Goal: Communication & Community: Participate in discussion

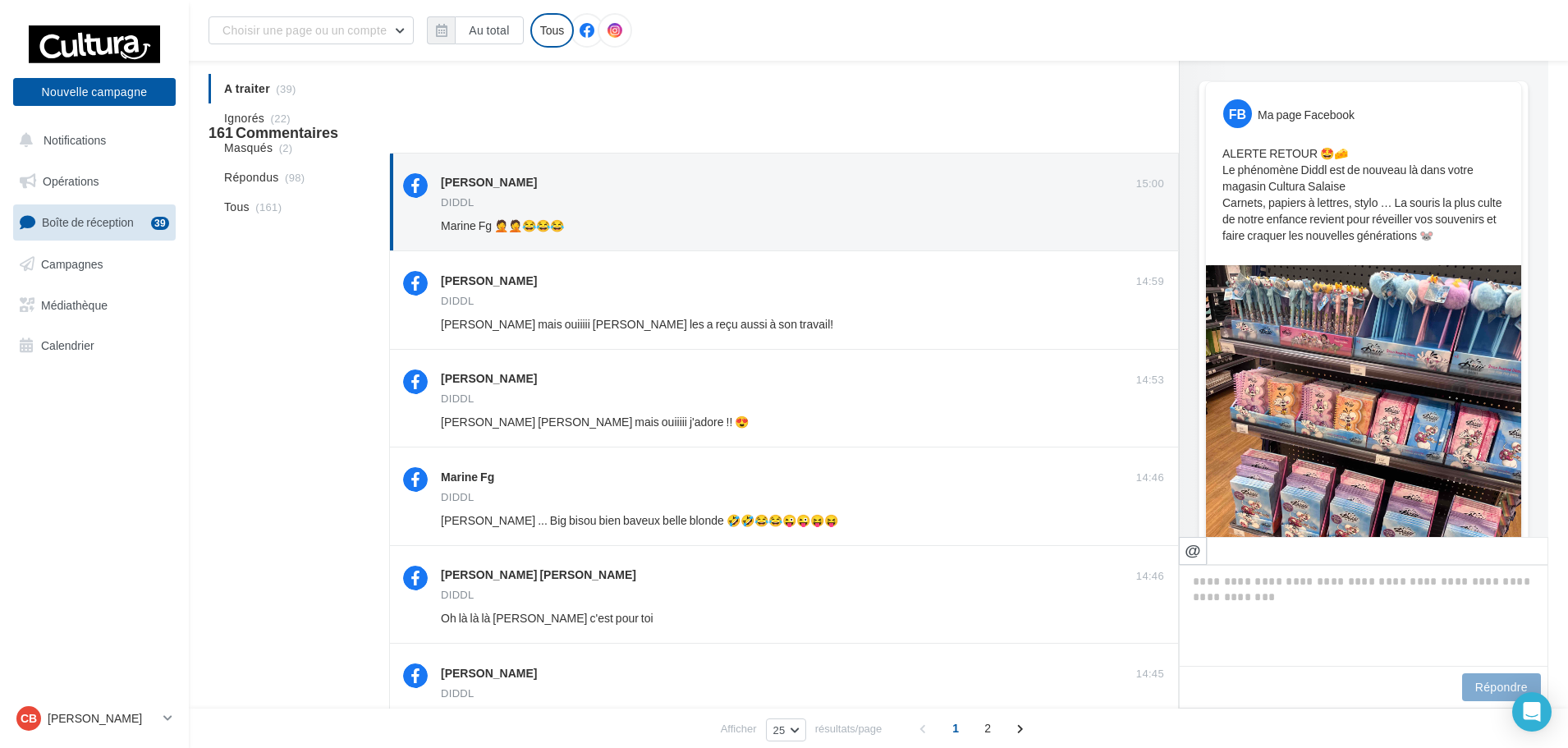
scroll to position [1155, 0]
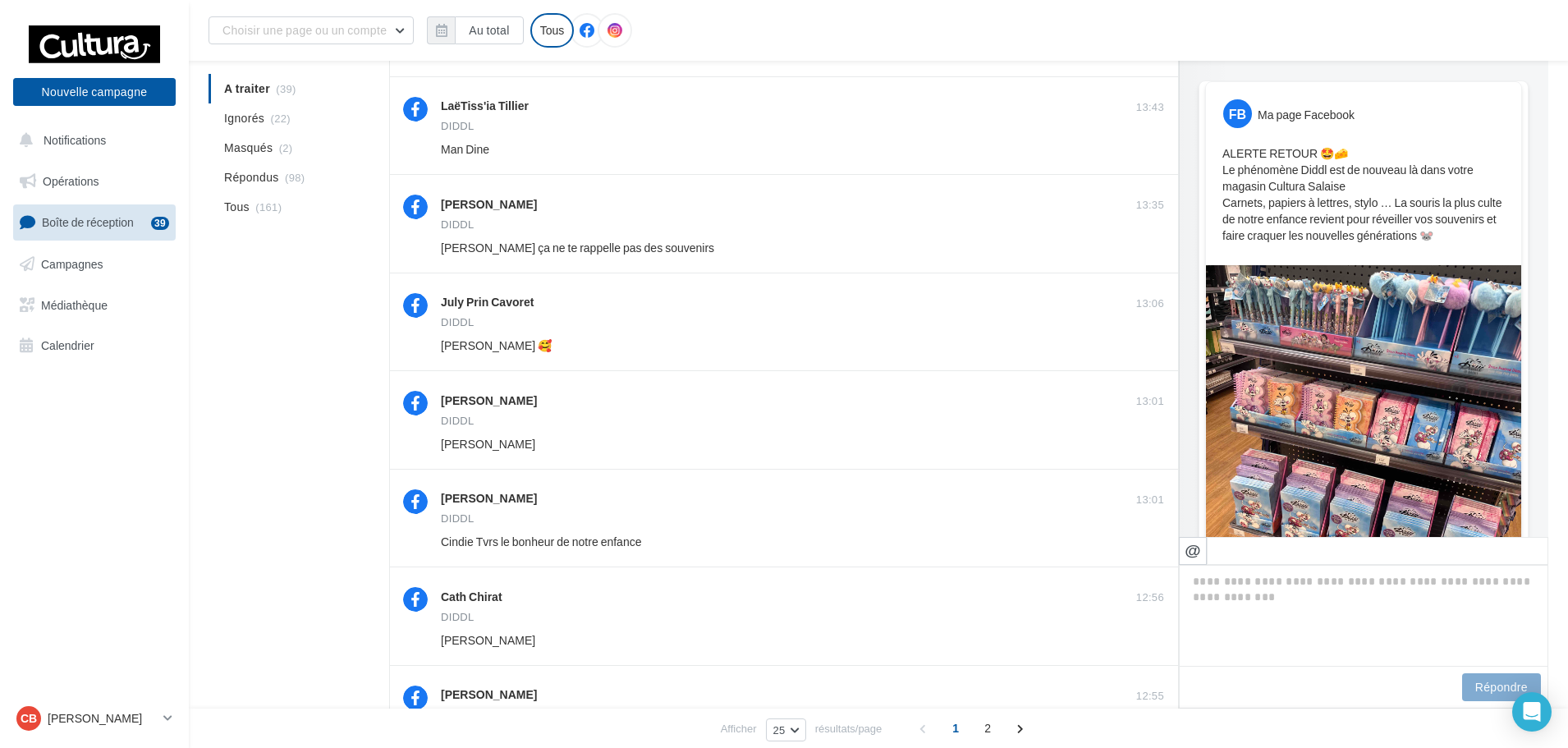
click at [119, 224] on span "Boîte de réception" at bounding box center [87, 222] width 92 height 14
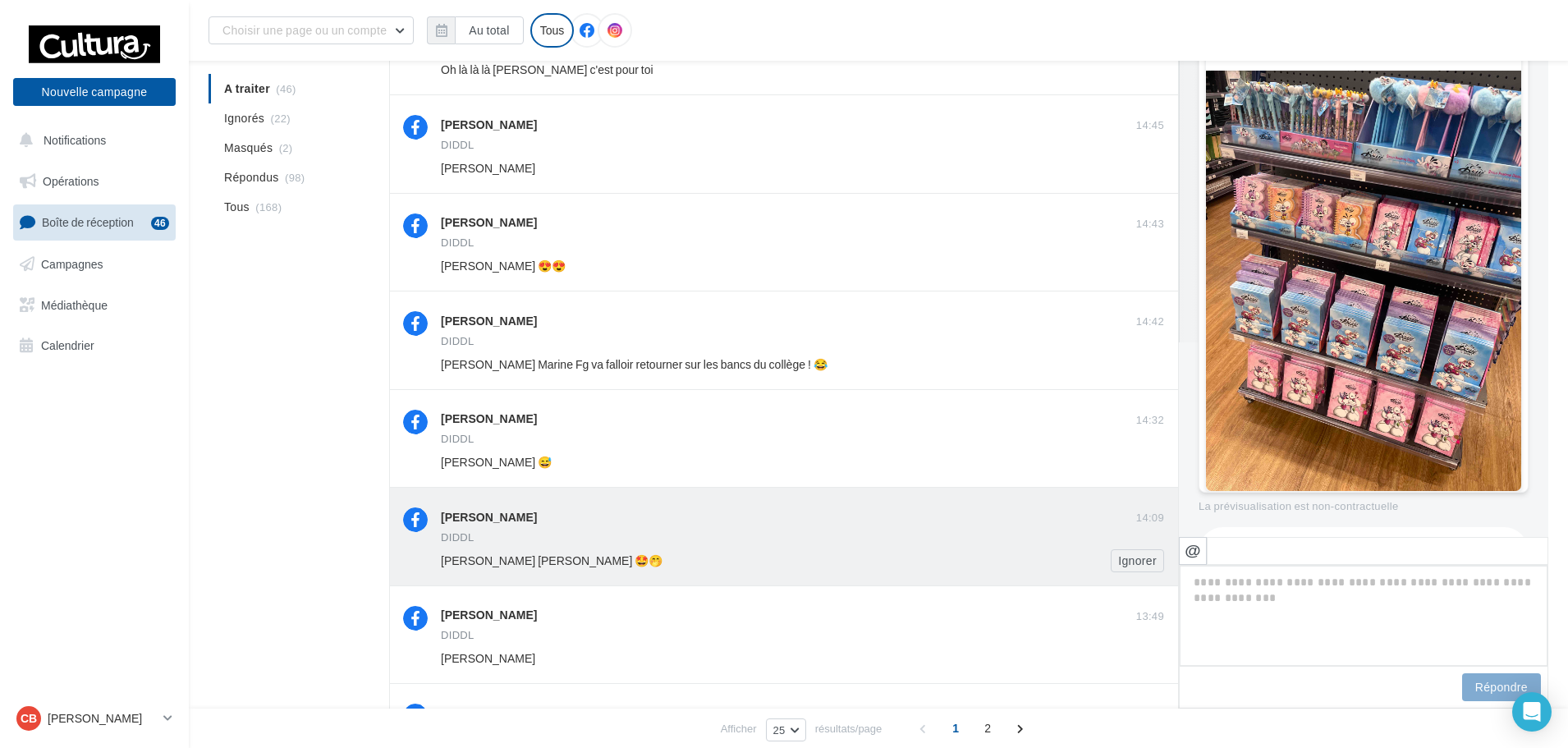
scroll to position [1153, 0]
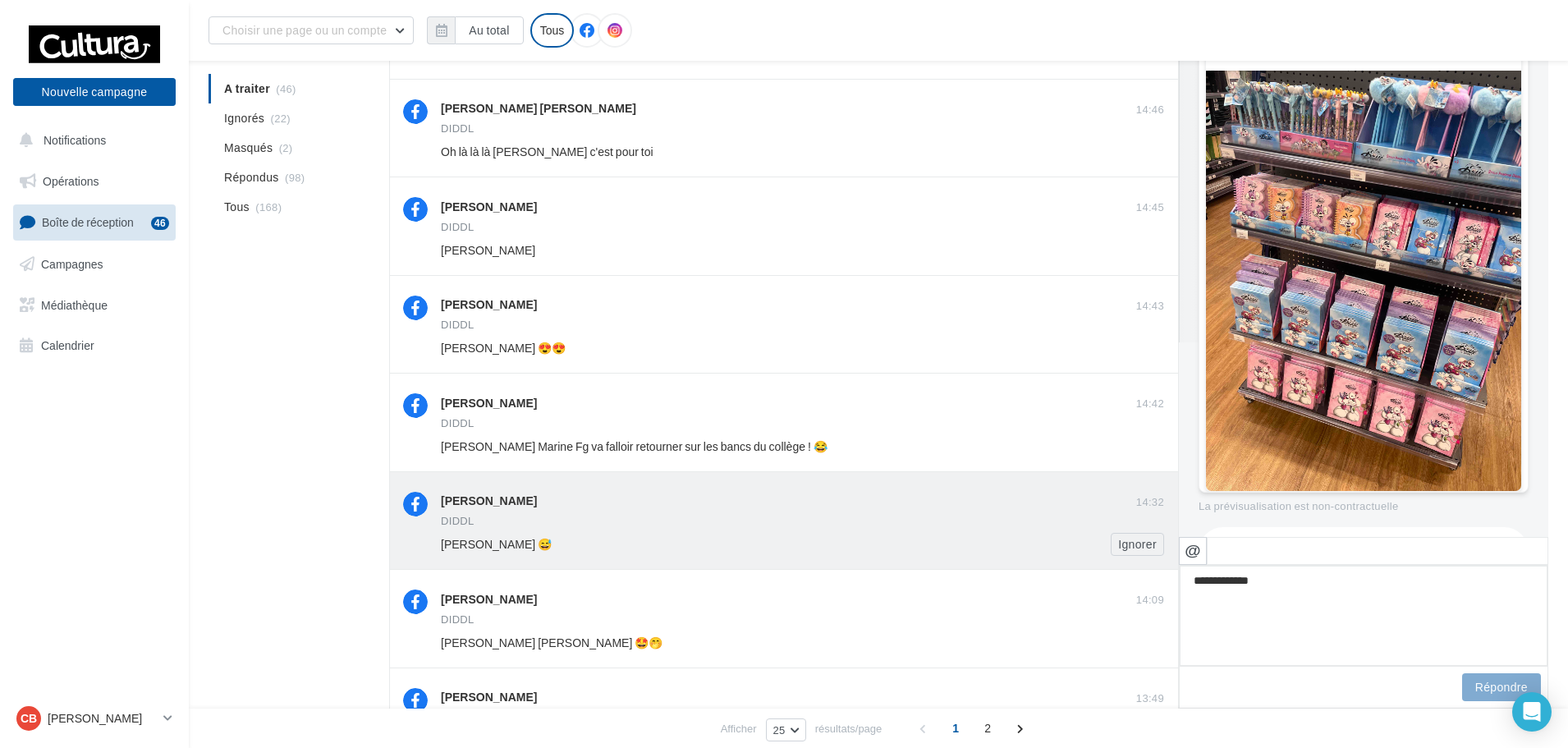
type textarea "**********"
